Goal: Transaction & Acquisition: Purchase product/service

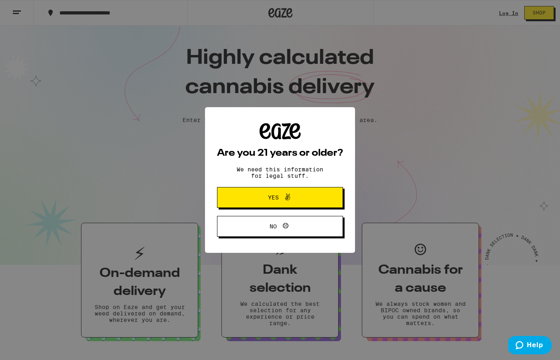
click at [260, 205] on button "Yes" at bounding box center [280, 197] width 126 height 21
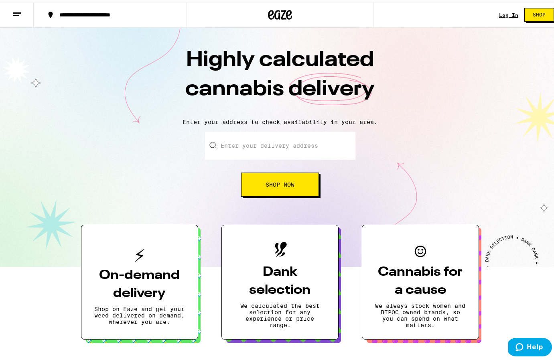
click at [507, 13] on link "Log In" at bounding box center [508, 12] width 19 height 5
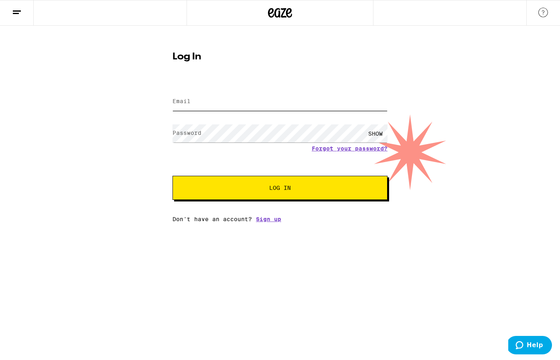
type input "[EMAIL_ADDRESS][DOMAIN_NAME]"
click at [280, 189] on button "Log In" at bounding box center [280, 188] width 215 height 24
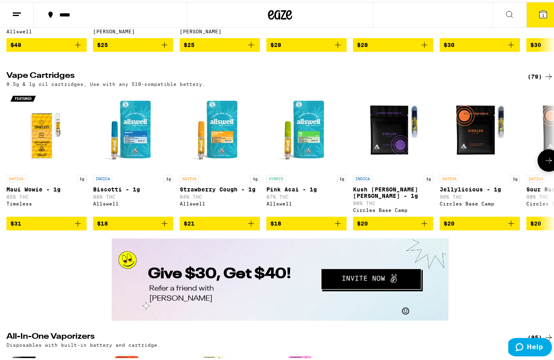
scroll to position [1155, 0]
